Goal: Information Seeking & Learning: Learn about a topic

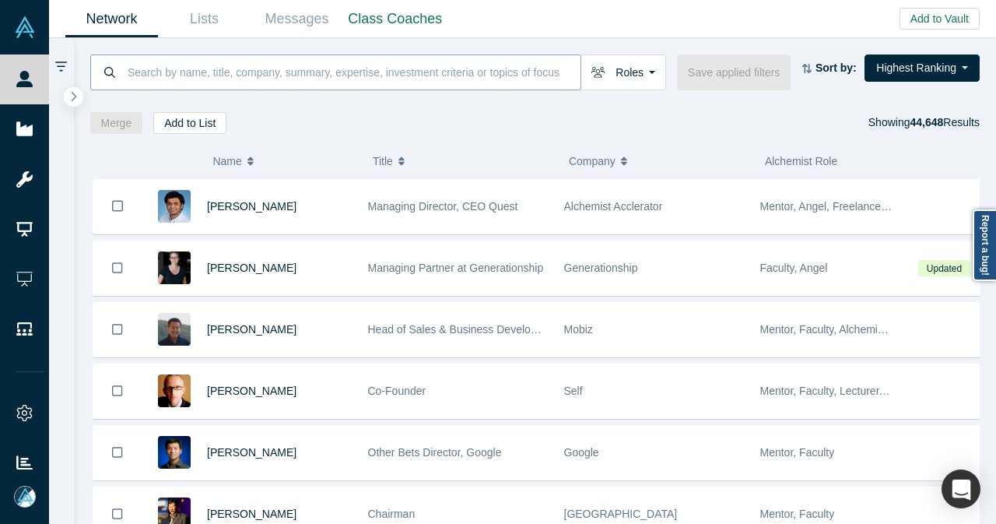
click at [411, 78] on input at bounding box center [353, 72] width 454 height 37
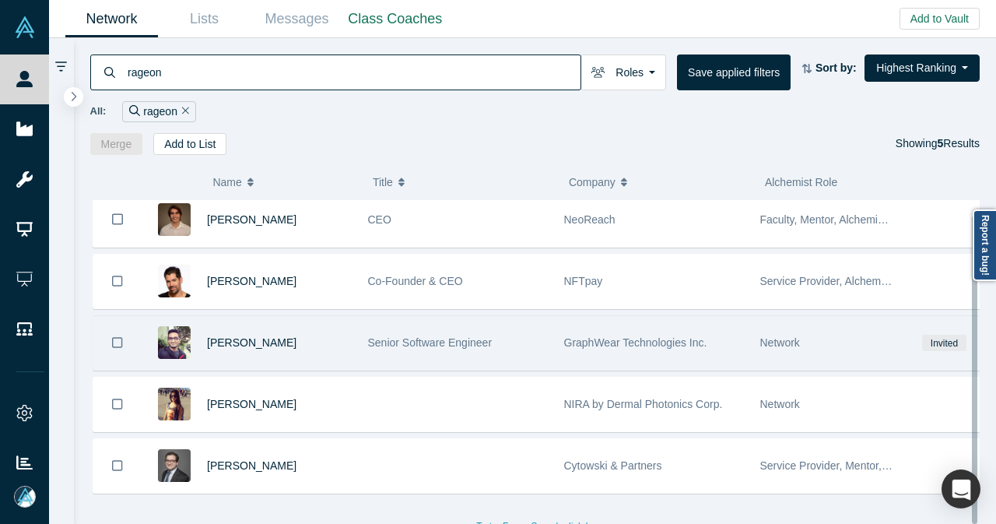
scroll to position [16, 0]
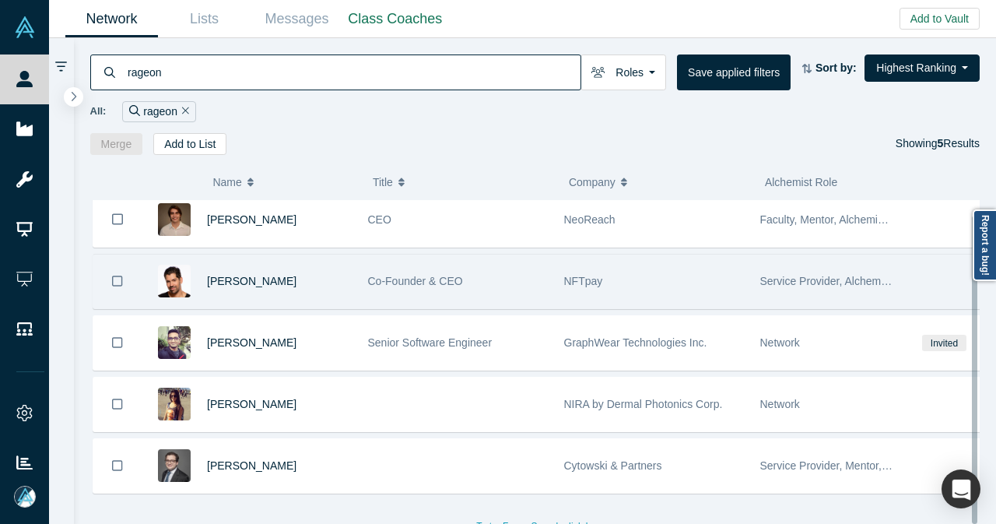
type input "rageon"
click at [306, 280] on div "[PERSON_NAME]" at bounding box center [279, 281] width 145 height 54
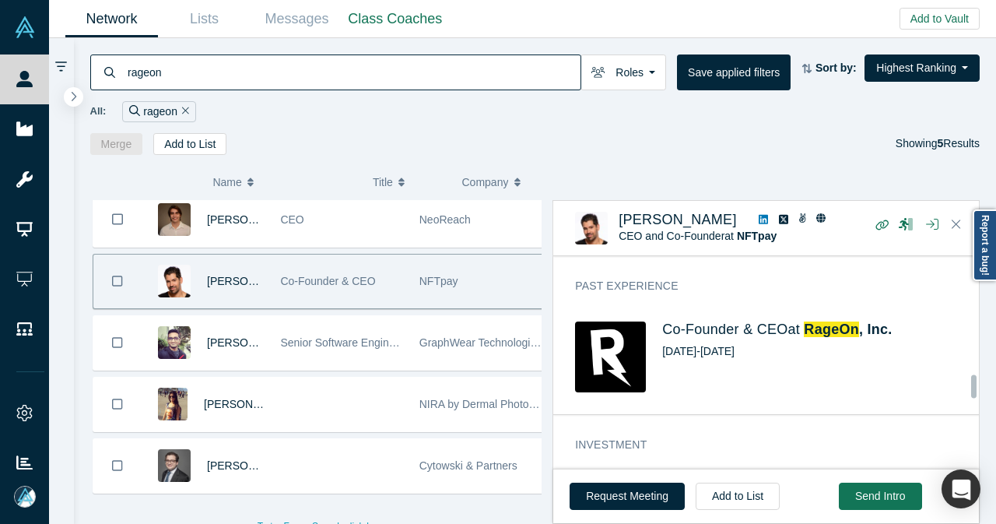
scroll to position [1281, 0]
click at [826, 322] on span "RageOn" at bounding box center [831, 330] width 55 height 16
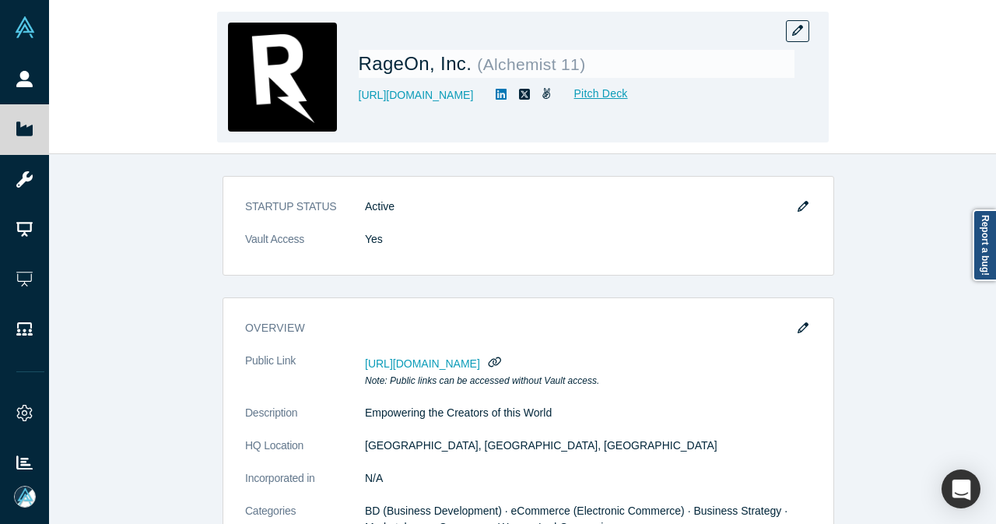
click at [899, 117] on div "RageOn, Inc. ( Alchemist 11 ) [URL][DOMAIN_NAME] Pitch Deck" at bounding box center [522, 77] width 947 height 153
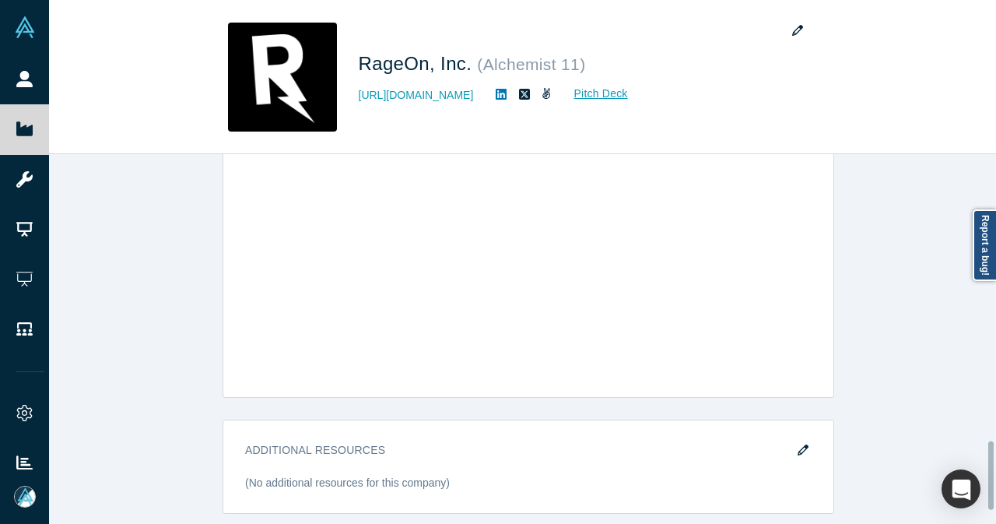
scroll to position [1147, 0]
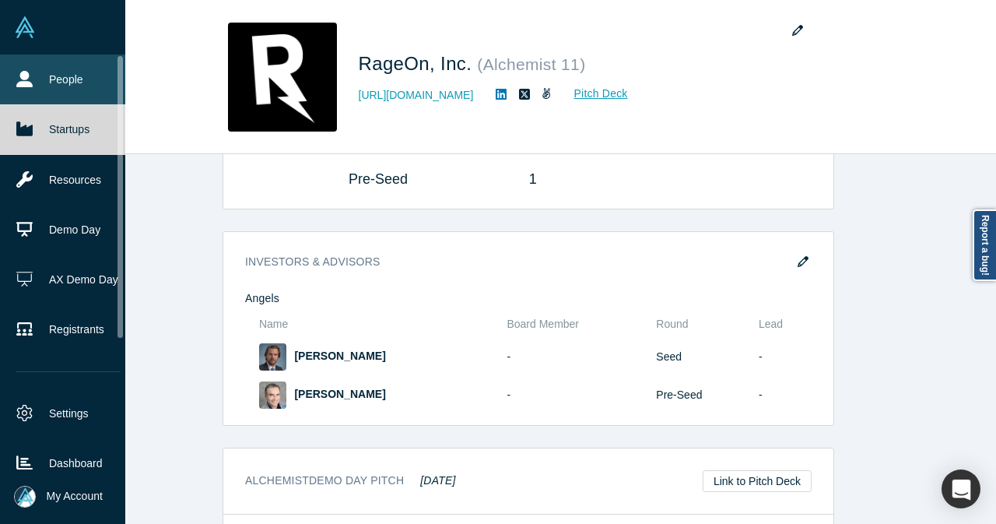
click at [67, 69] on link "People" at bounding box center [68, 79] width 137 height 50
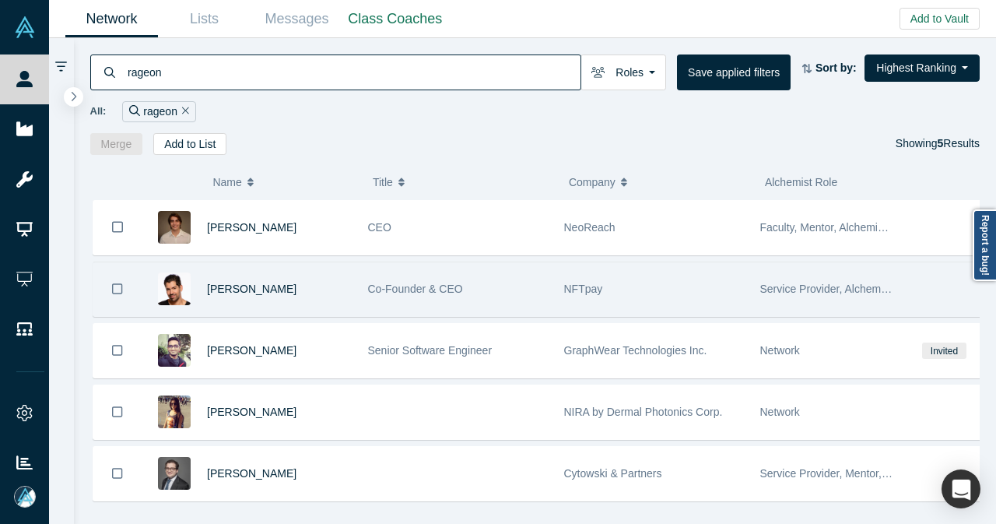
click at [290, 275] on div "[PERSON_NAME]" at bounding box center [279, 289] width 145 height 54
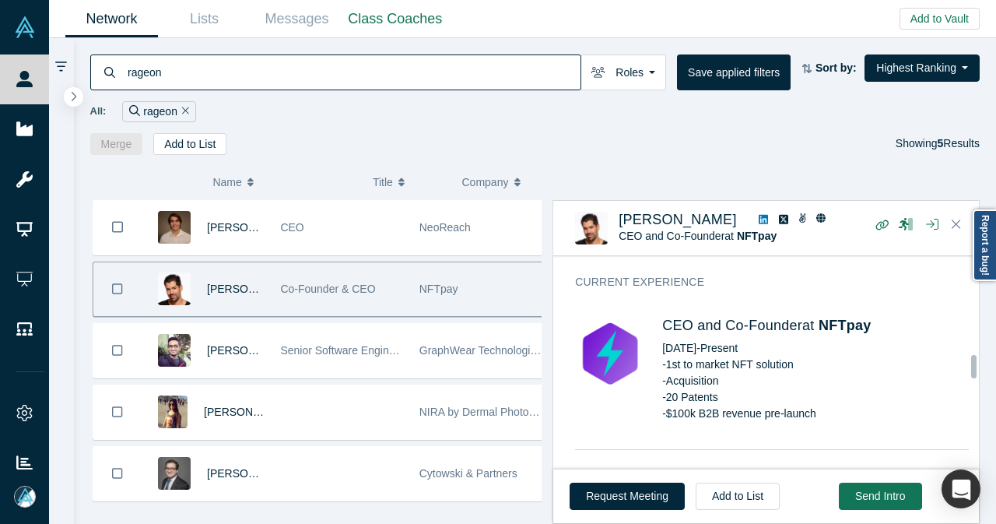
scroll to position [1089, 0]
click at [856, 317] on span "NFTpay" at bounding box center [844, 325] width 53 height 16
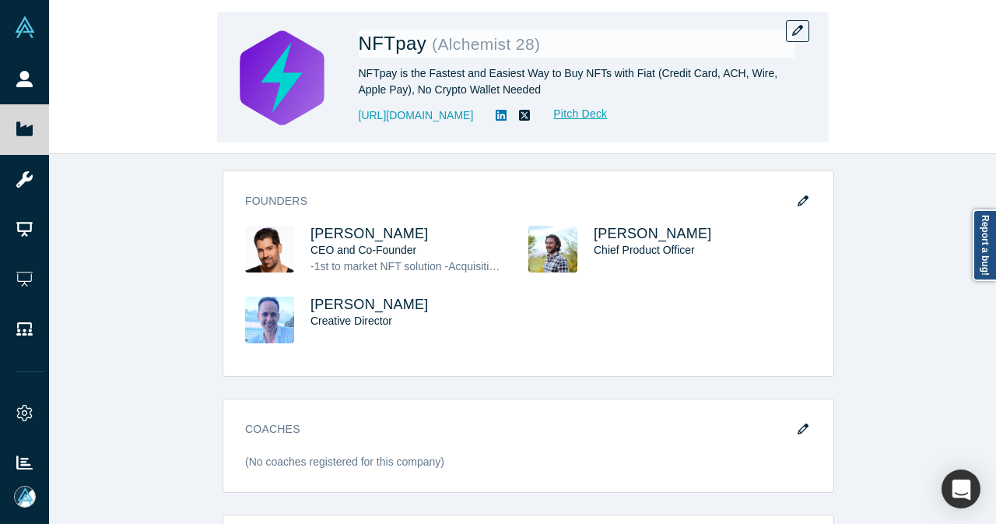
scroll to position [473, 0]
